Goal: Check status: Check status

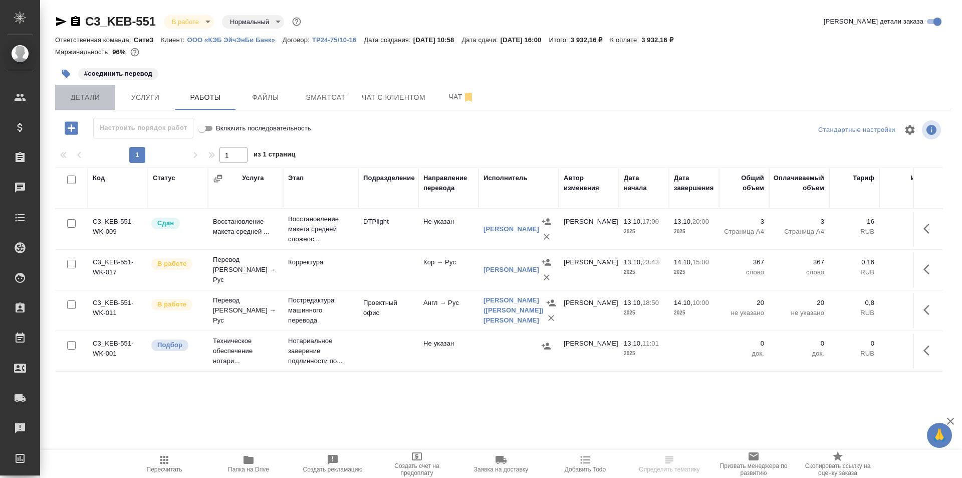
click at [101, 92] on span "Детали" at bounding box center [85, 97] width 48 height 13
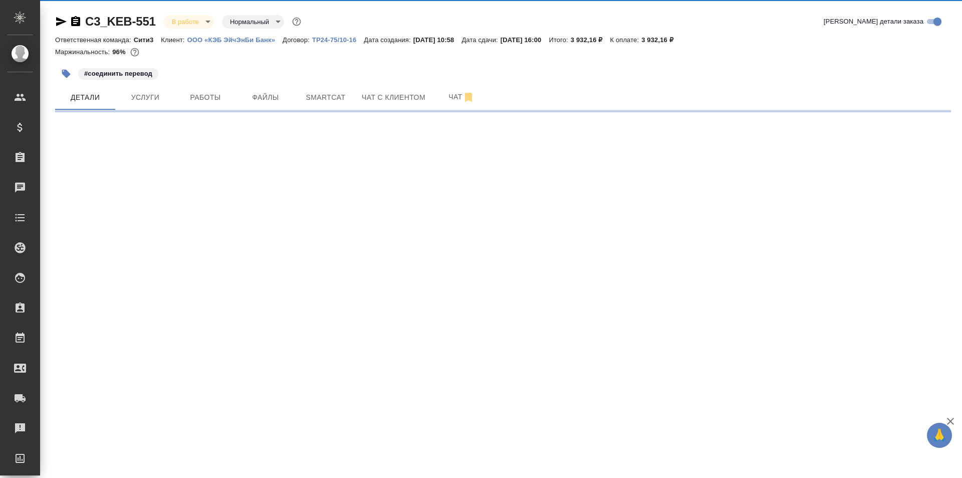
select select "RU"
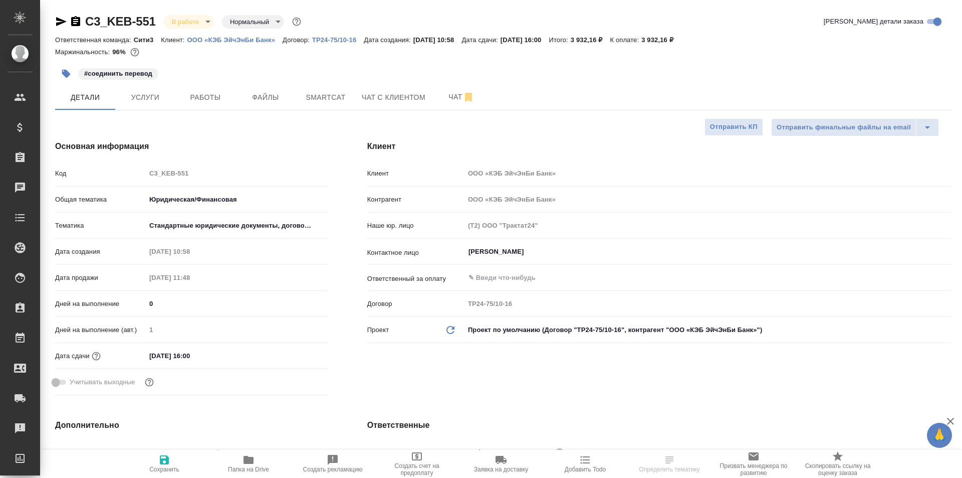
type textarea "x"
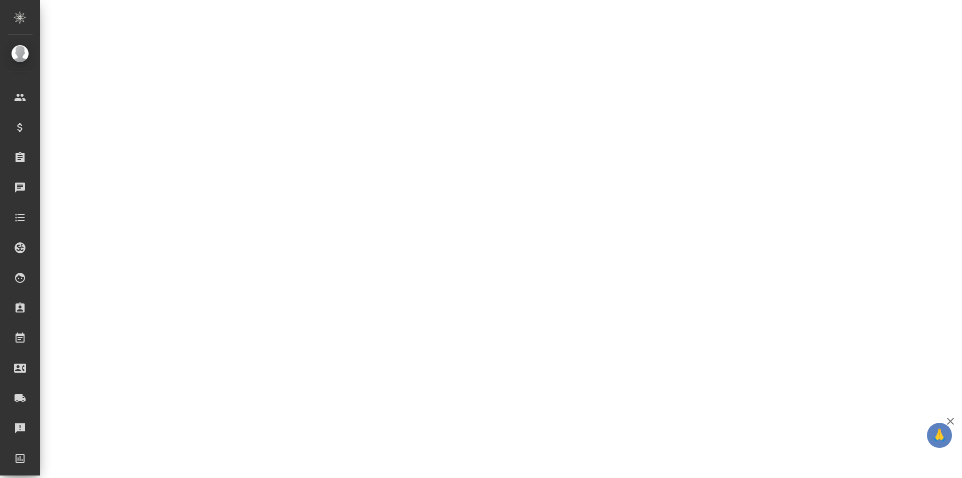
select select "RU"
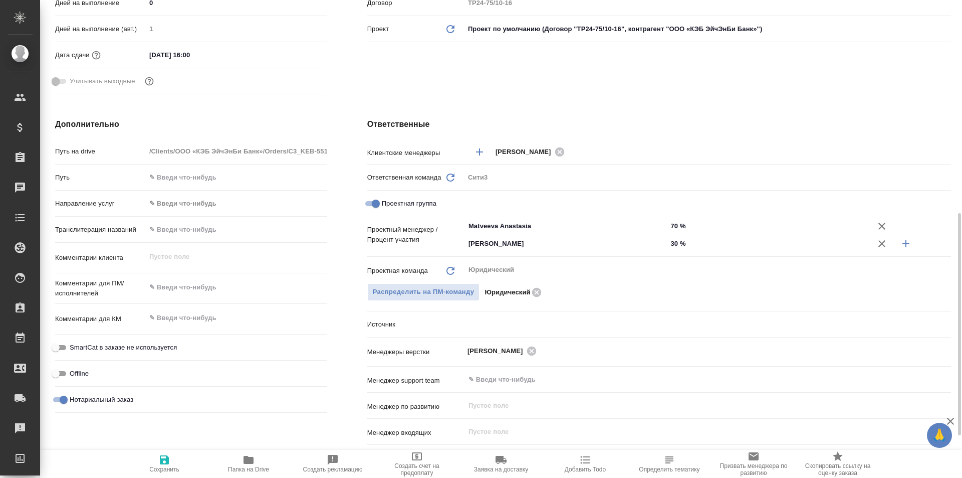
type textarea "x"
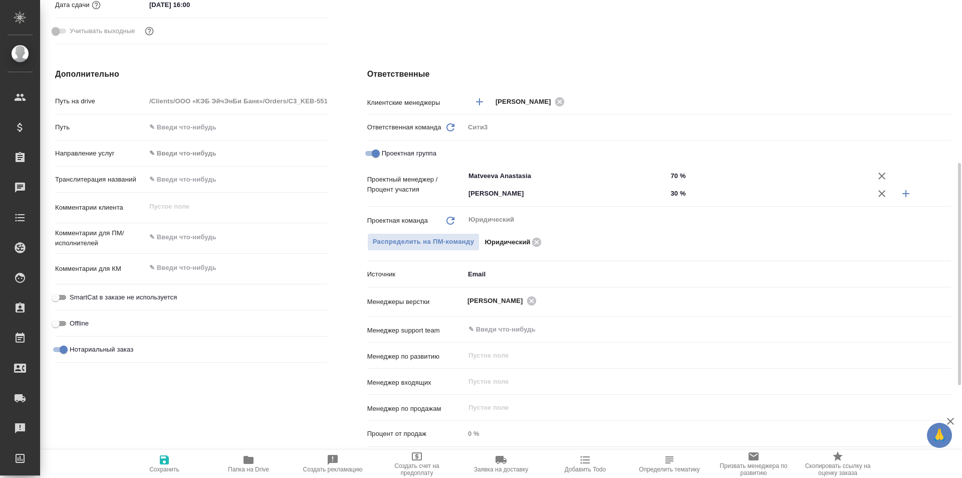
scroll to position [100, 0]
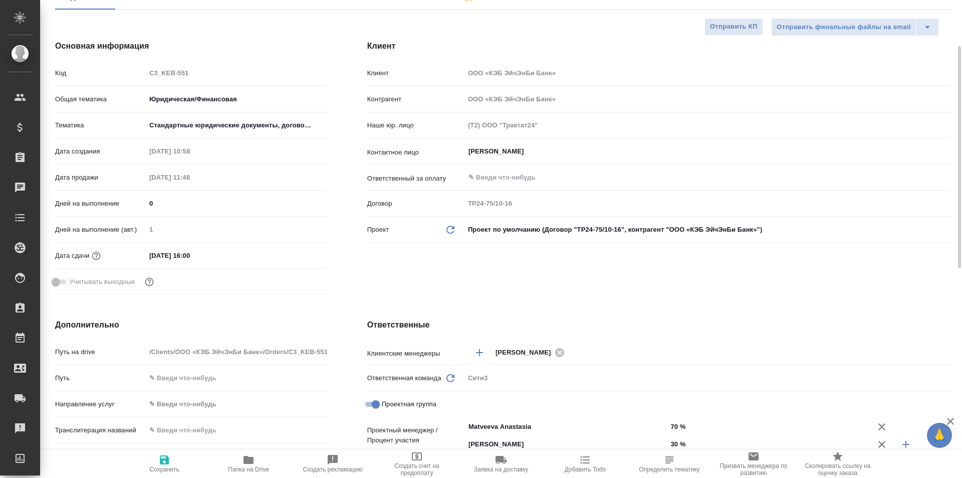
type textarea "x"
